Goal: Transaction & Acquisition: Purchase product/service

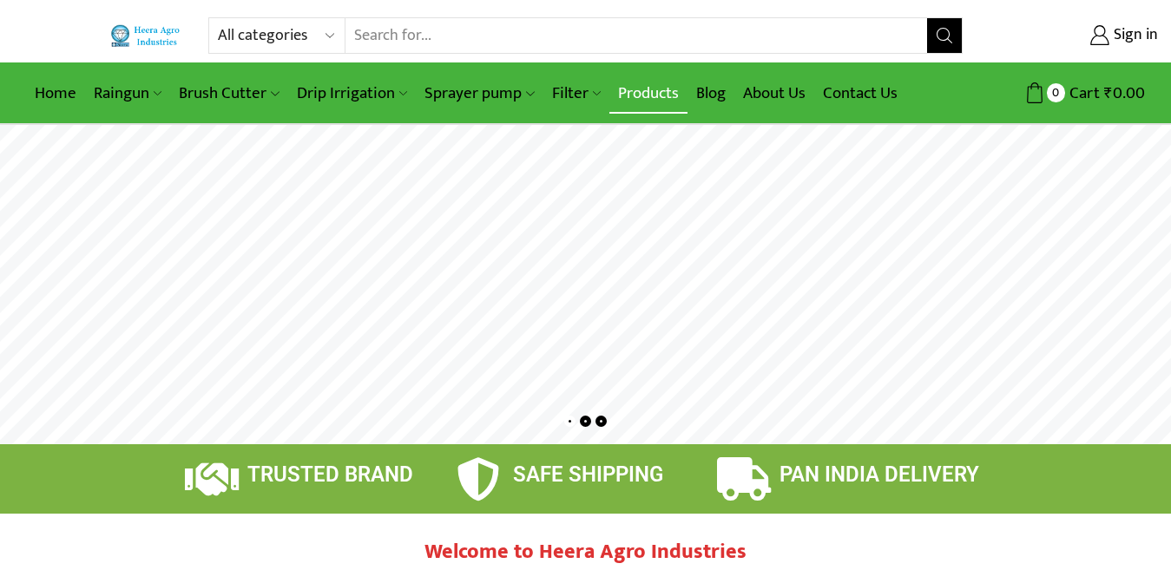
click at [648, 83] on link "Products" at bounding box center [648, 93] width 78 height 41
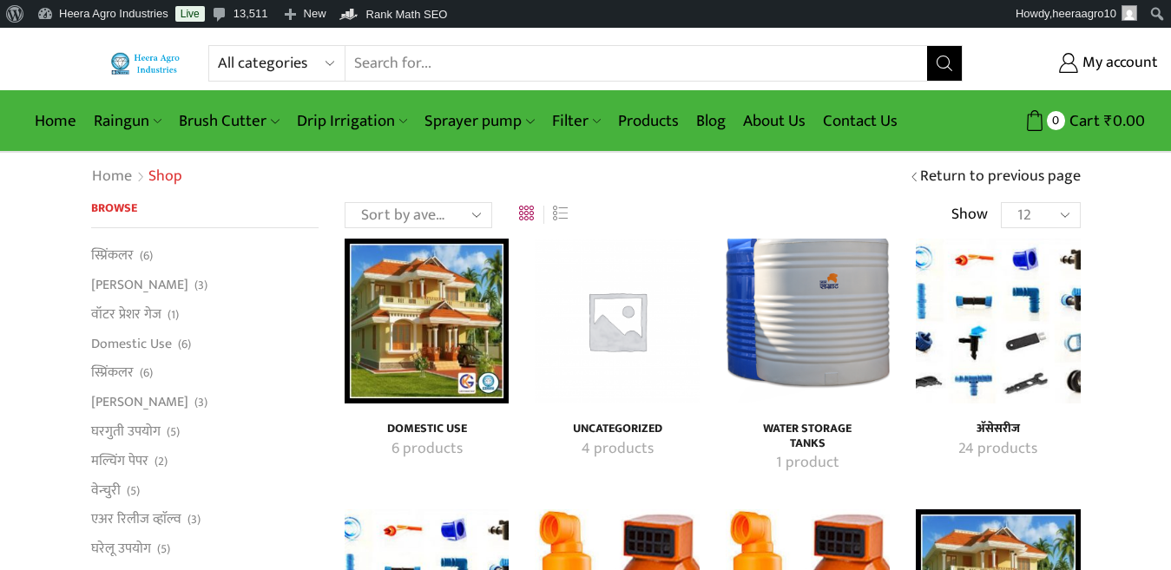
click at [1003, 424] on h4 "अ‍ॅसेसरीज" at bounding box center [998, 429] width 126 height 15
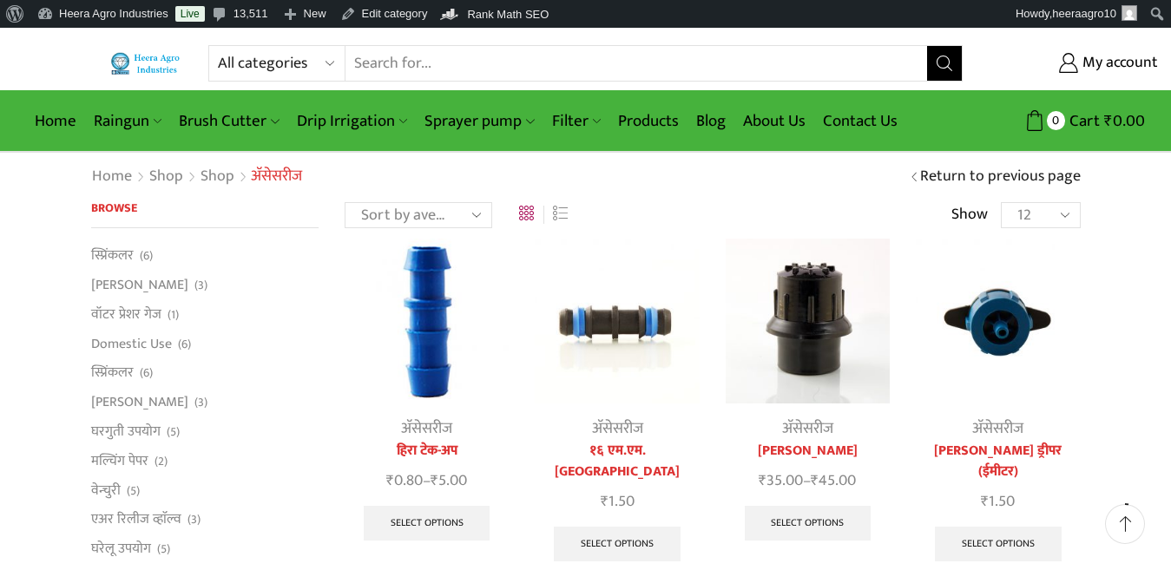
scroll to position [87, 0]
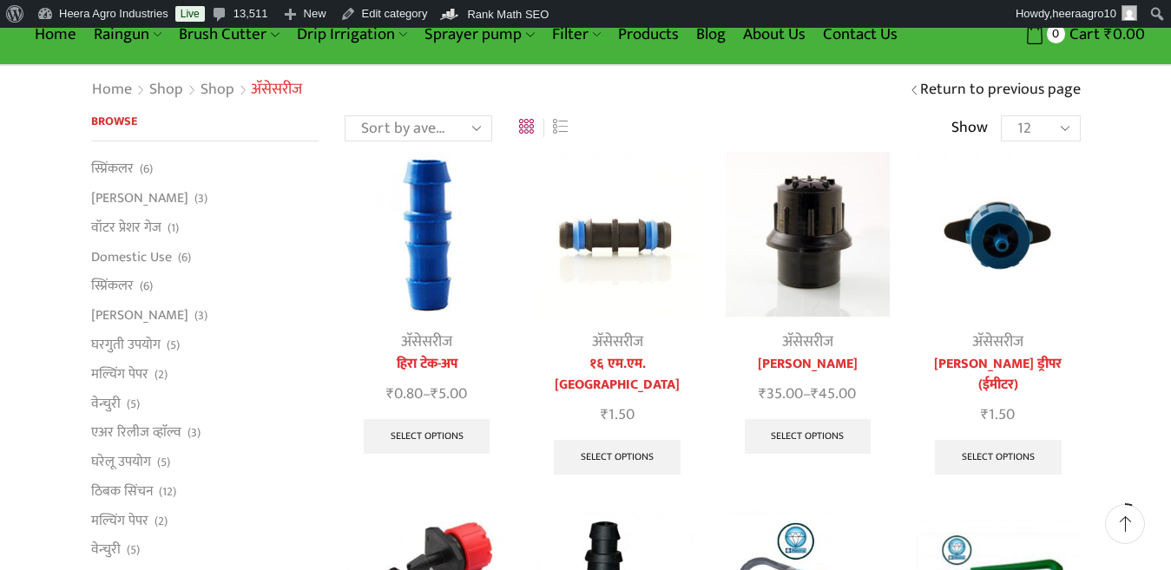
click at [418, 398] on bdi "₹ 0.80" at bounding box center [404, 394] width 36 height 26
click at [426, 354] on link "हिरा टेक-अप" at bounding box center [427, 364] width 164 height 21
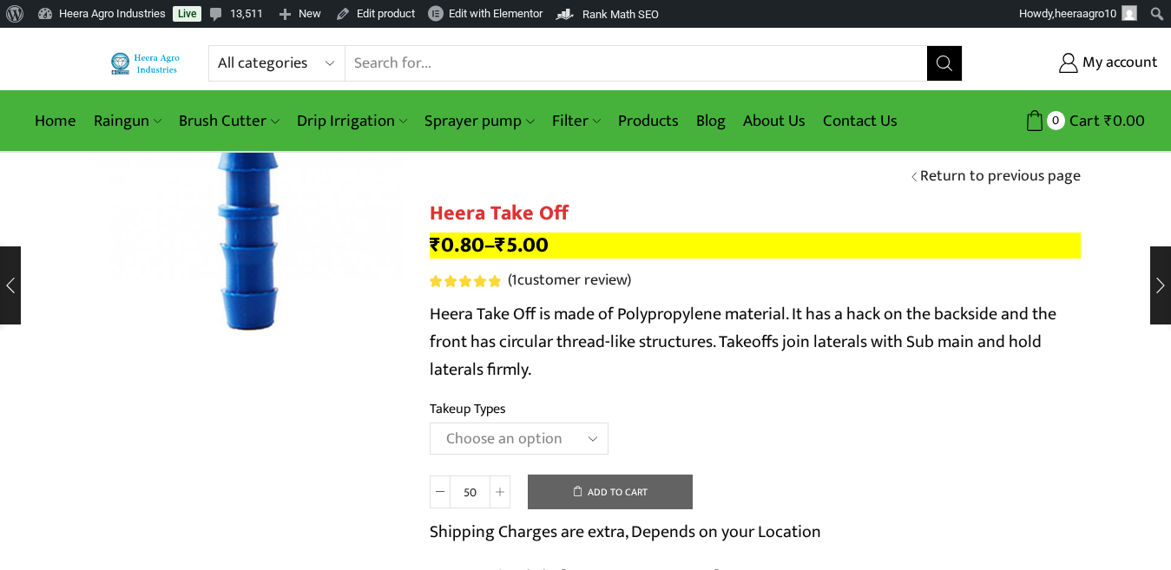
scroll to position [174, 0]
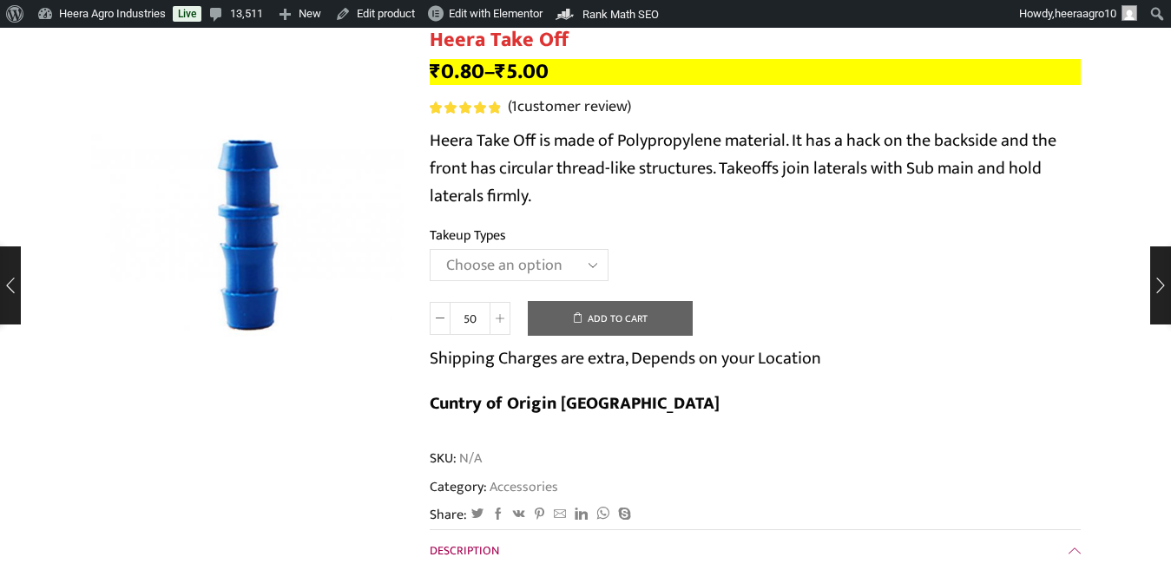
click at [586, 260] on select "Choose an option 12MM Take Off 16MM Take Off (J) 20MM Take Off" at bounding box center [519, 265] width 179 height 32
click at [430, 249] on select "Choose an option 12MM Take Off 16MM Take Off (J) 20MM Take Off" at bounding box center [519, 265] width 179 height 32
select select "12MM Take Off"
